Goal: Transaction & Acquisition: Purchase product/service

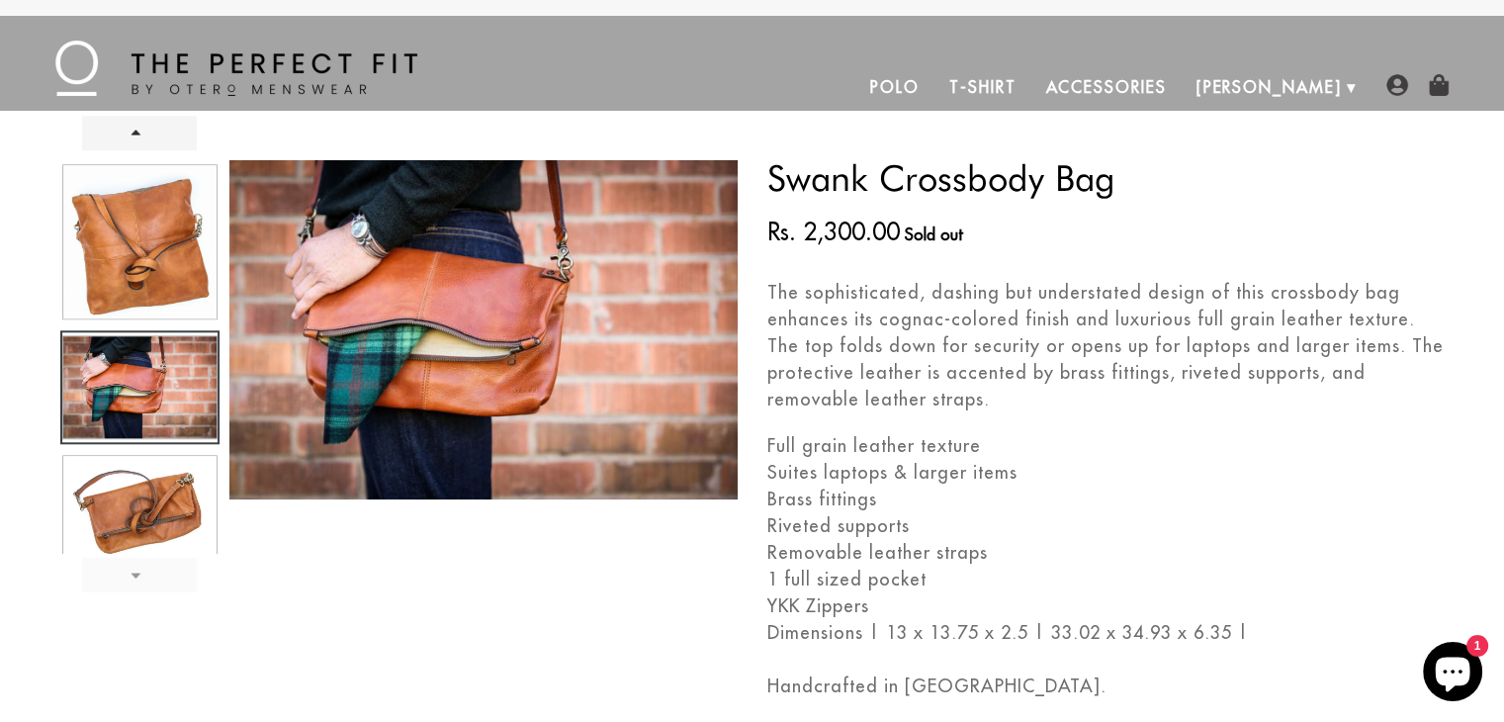
click at [142, 582] on link "Next" at bounding box center [139, 575] width 115 height 35
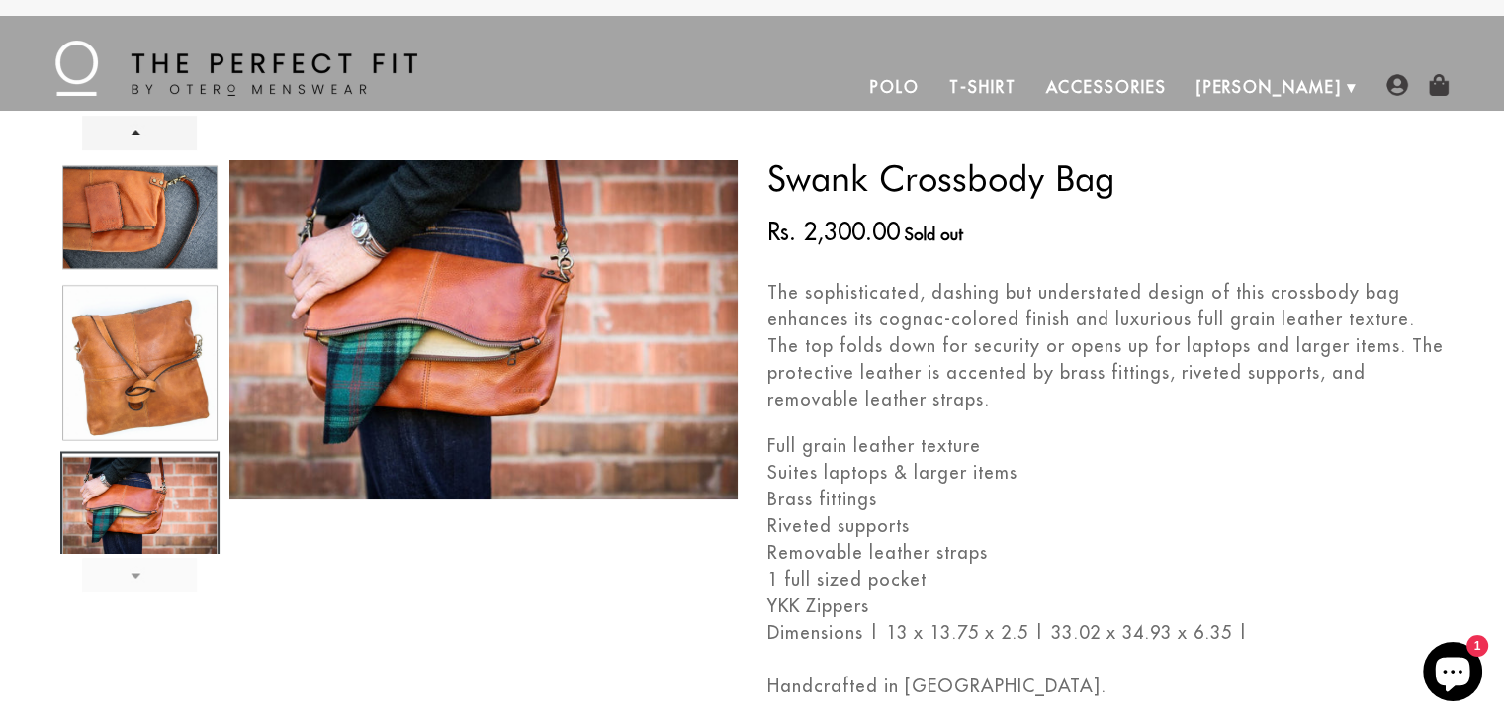
click at [142, 582] on link "Next" at bounding box center [139, 575] width 115 height 35
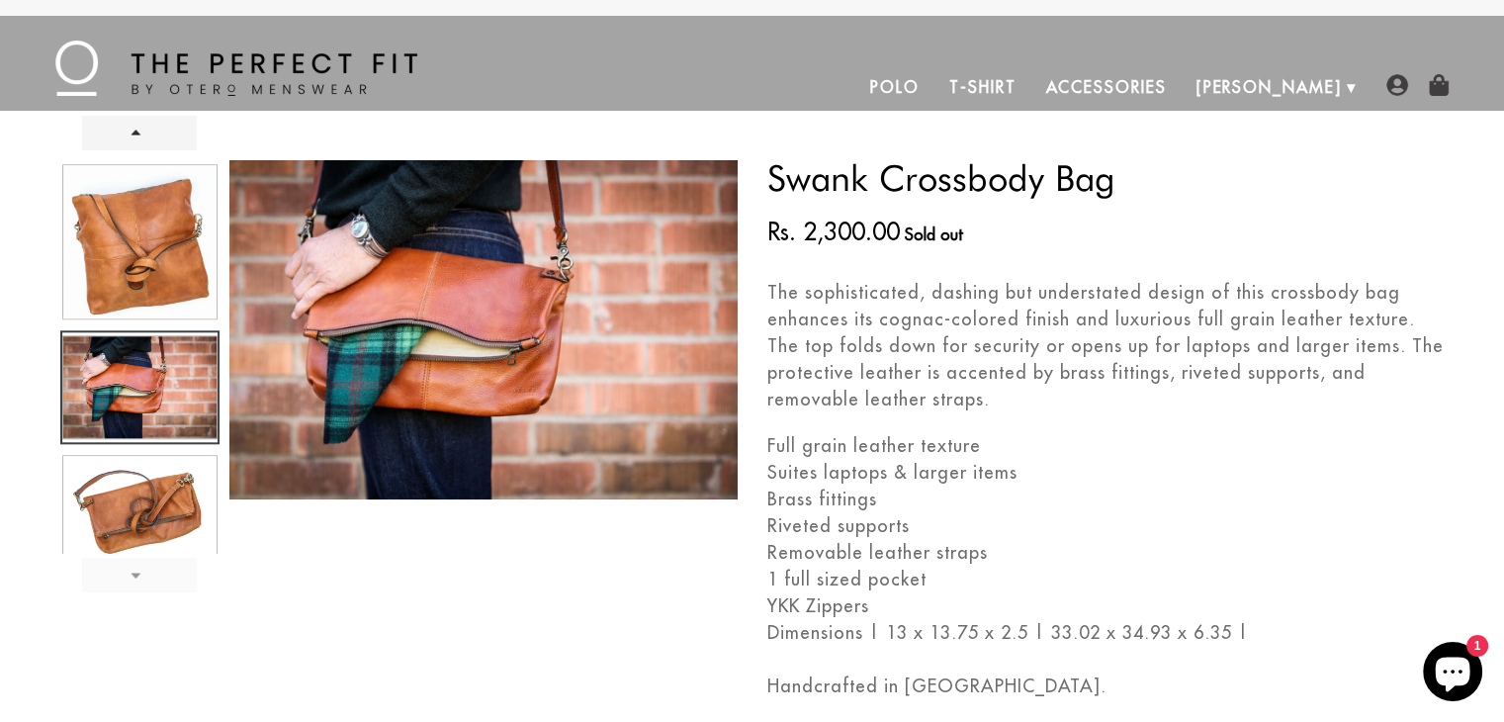
click at [142, 582] on link "Next" at bounding box center [139, 575] width 115 height 35
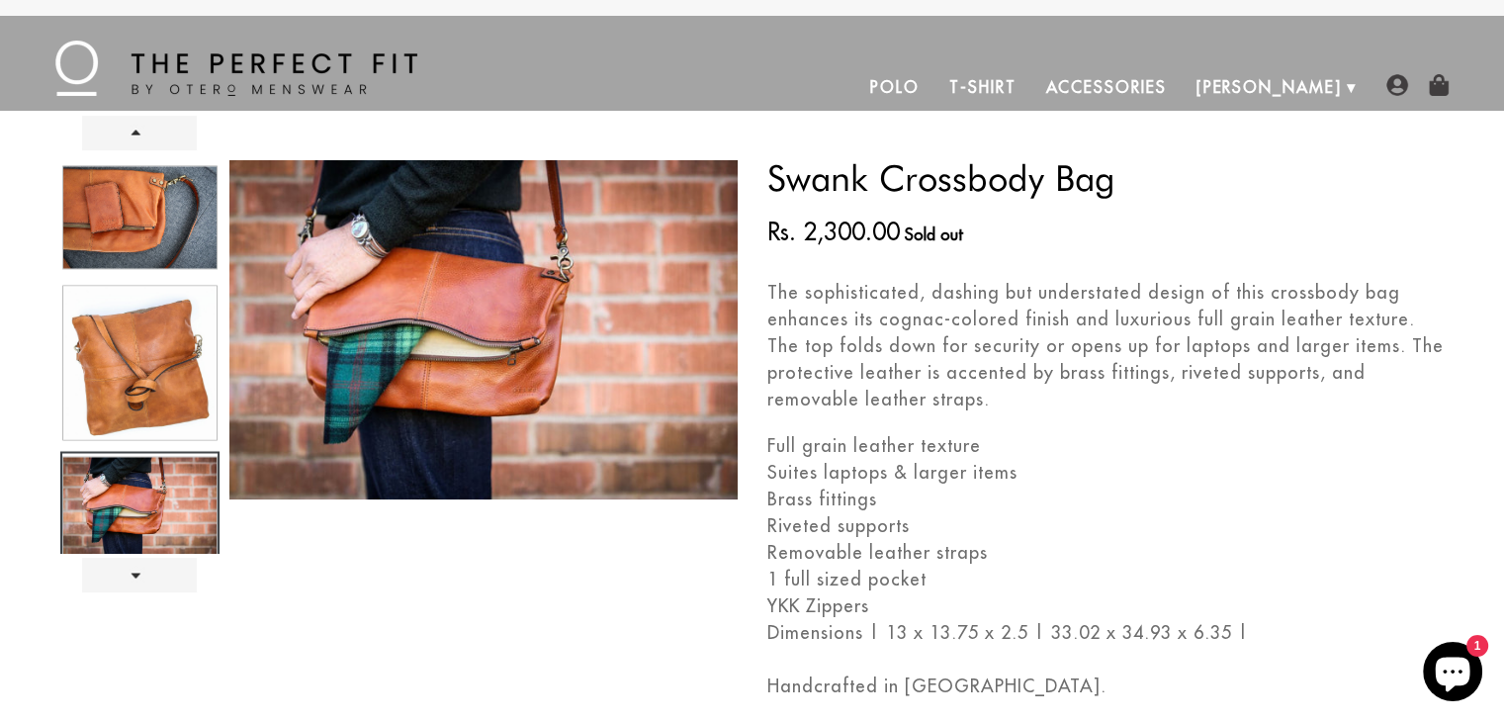
click at [1180, 79] on link "Accessories" at bounding box center [1105, 86] width 150 height 47
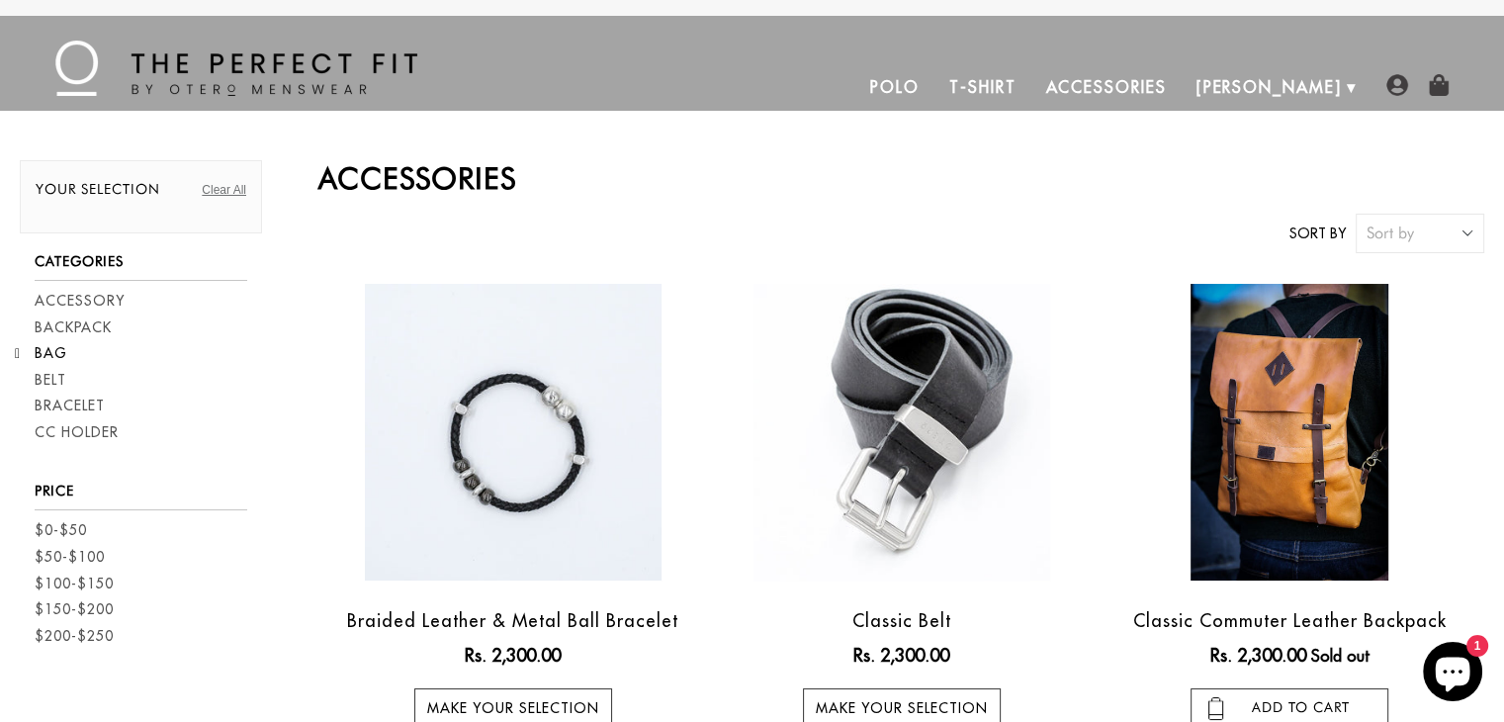
click at [48, 355] on link "Bag" at bounding box center [51, 353] width 33 height 21
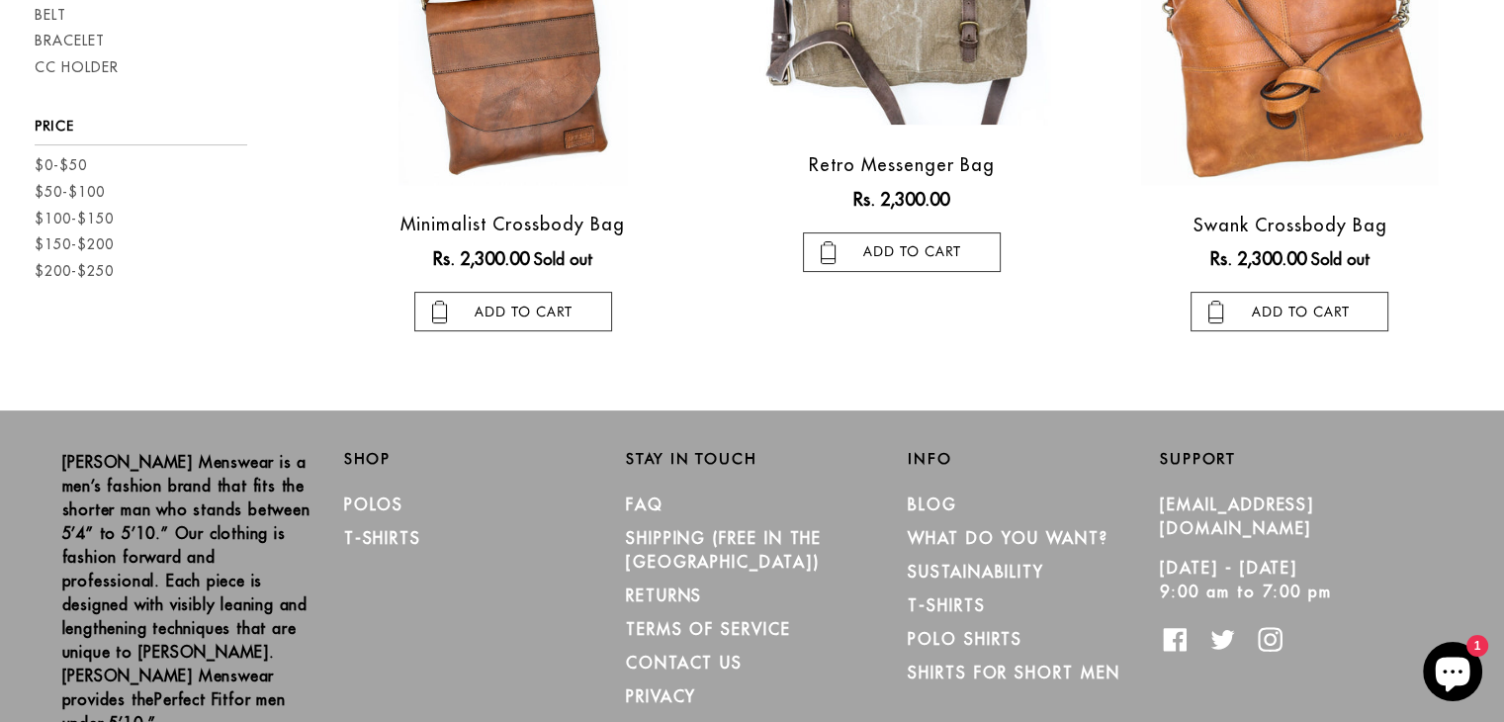
scroll to position [198, 0]
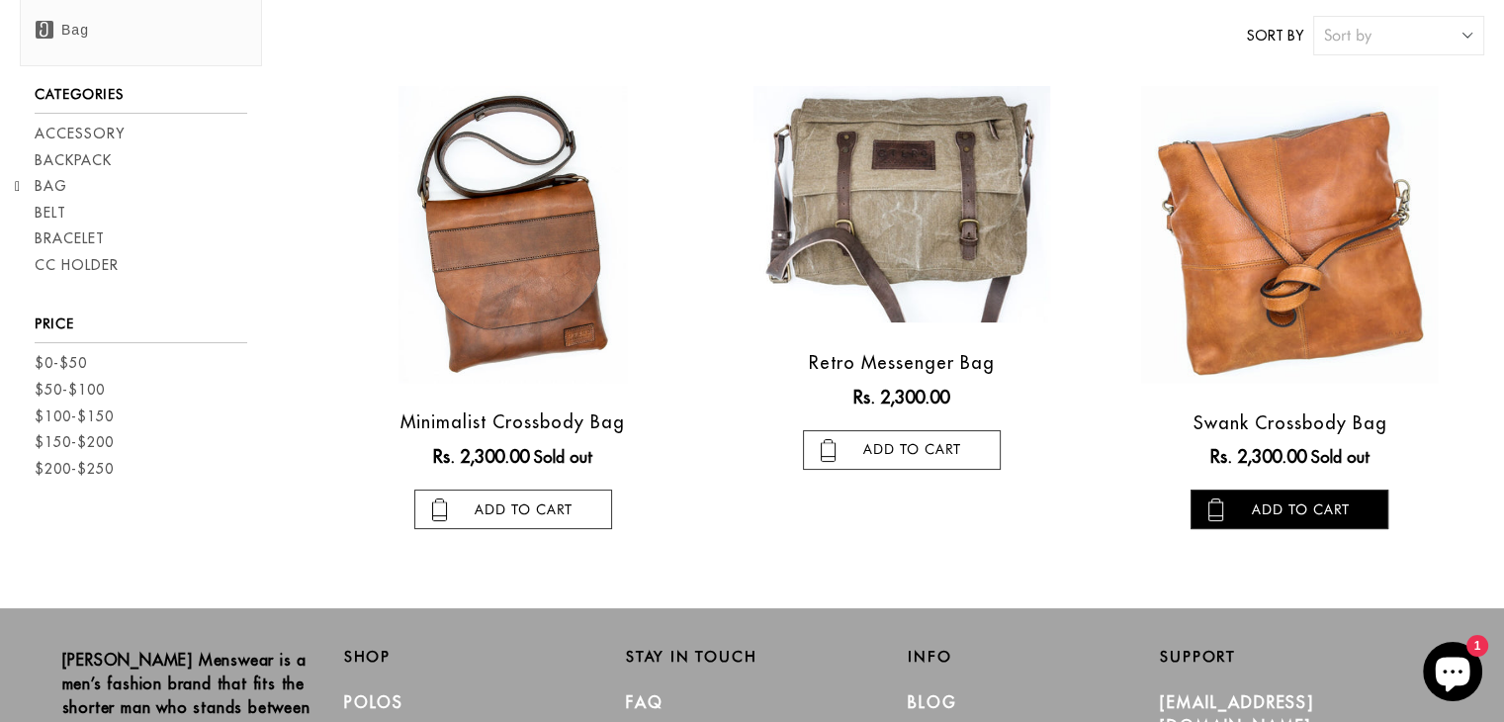
click at [1311, 509] on input "add to cart" at bounding box center [1289, 509] width 198 height 40
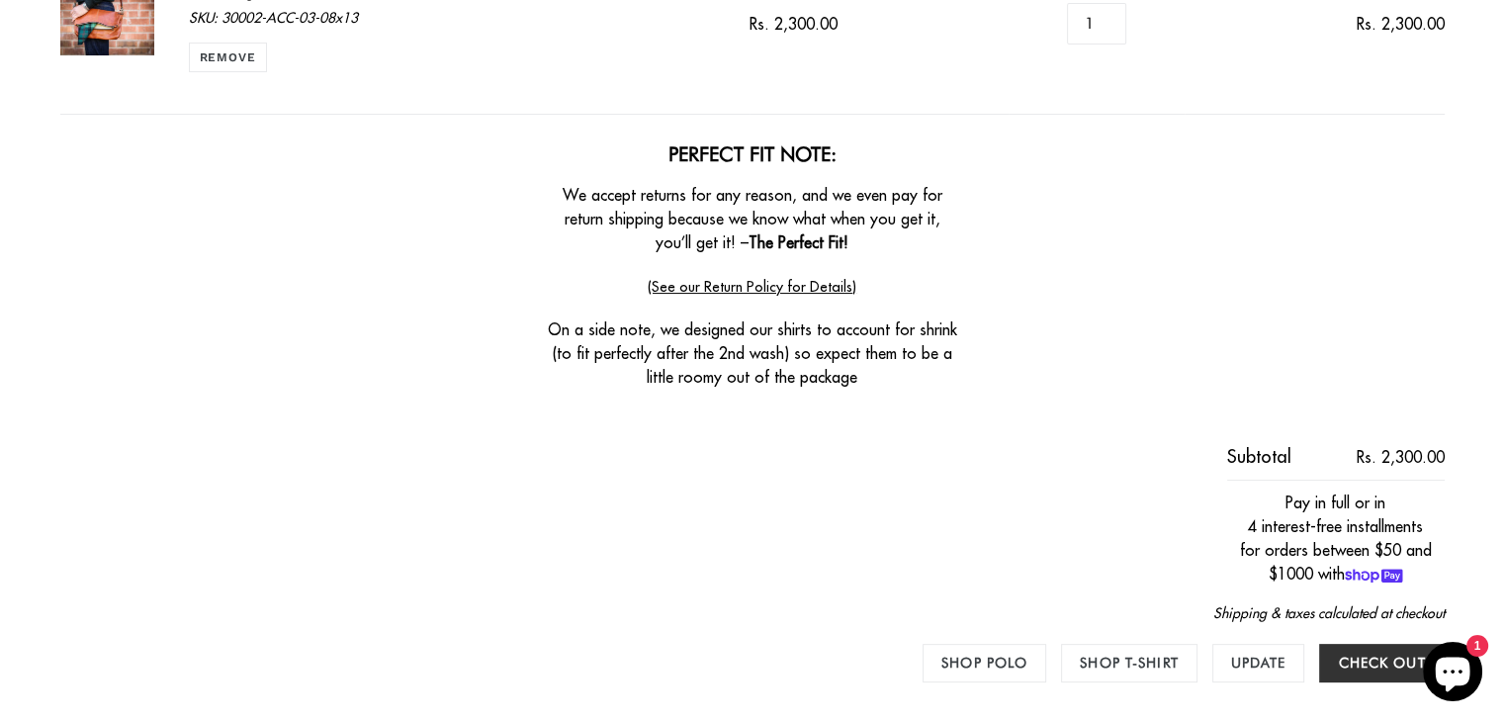
scroll to position [494, 0]
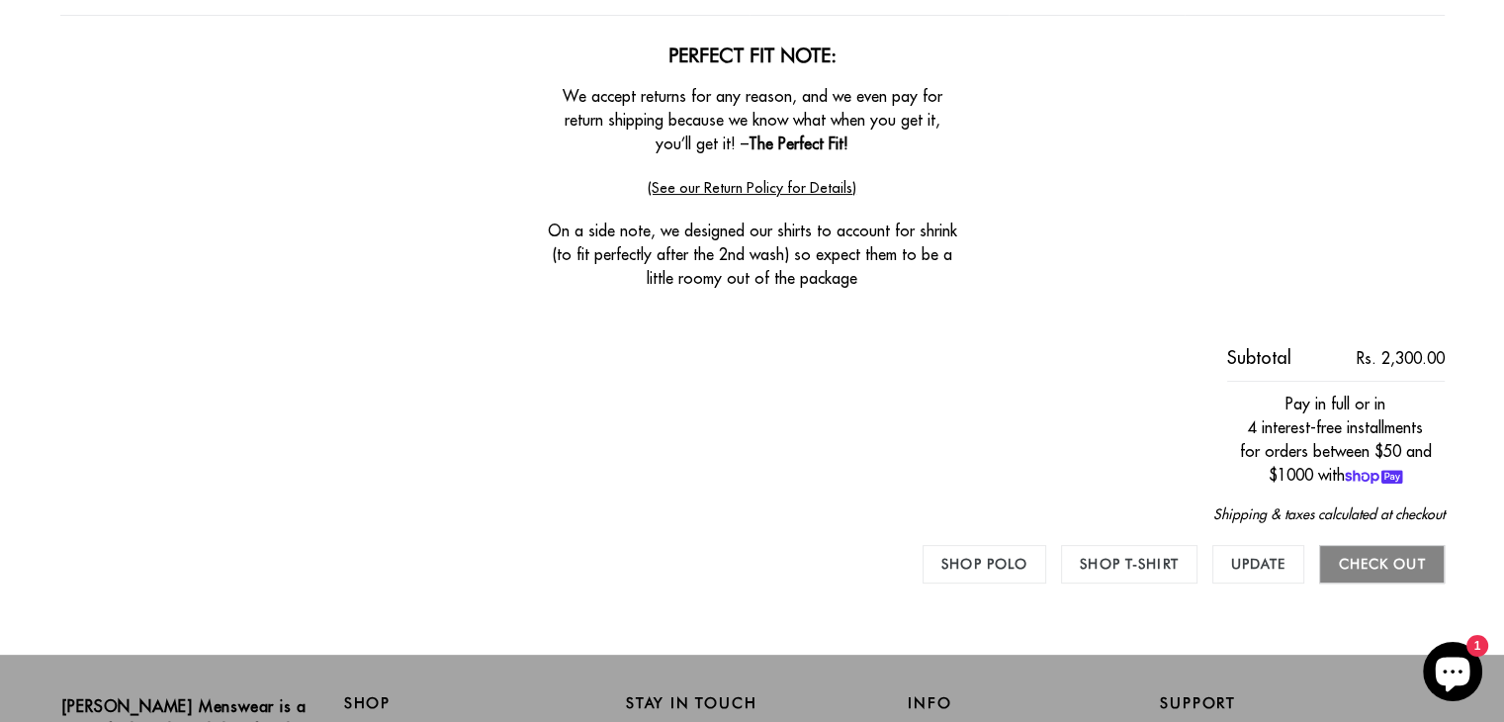
click at [1392, 563] on input "Check out" at bounding box center [1381, 564] width 125 height 39
